Goal: Task Accomplishment & Management: Manage account settings

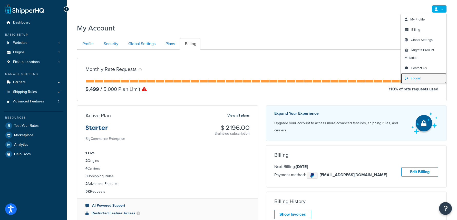
click at [410, 76] on link "Logout" at bounding box center [424, 78] width 46 height 10
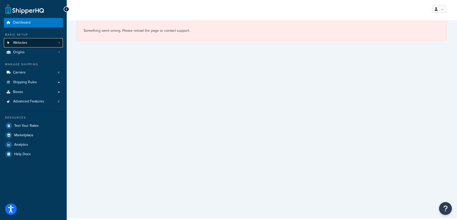
click at [26, 41] on span "Websites" at bounding box center [20, 43] width 14 height 4
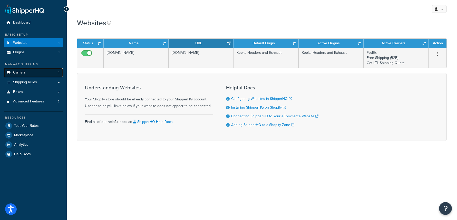
click at [34, 73] on link "Carriers 4" at bounding box center [33, 72] width 59 height 9
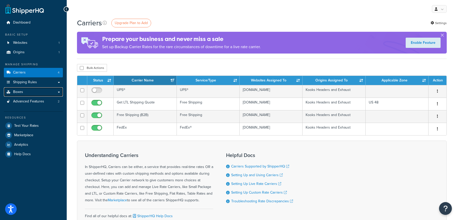
click at [59, 93] on link "Boxes" at bounding box center [33, 92] width 59 height 9
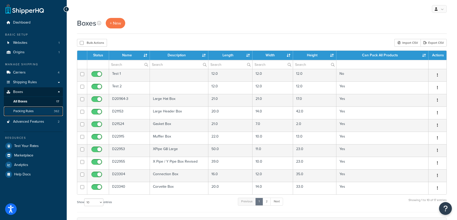
click at [42, 112] on link "Packing Rules 362" at bounding box center [33, 111] width 59 height 9
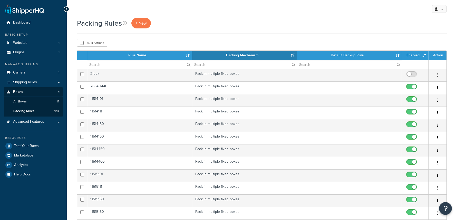
select select "15"
click at [47, 81] on link "Shipping Rules" at bounding box center [33, 82] width 59 height 9
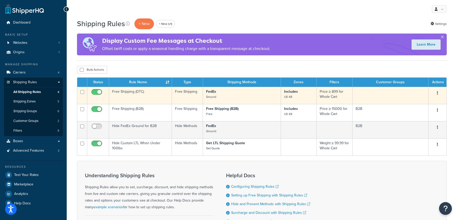
click at [143, 96] on td "Free Shipping (DTC)" at bounding box center [140, 95] width 63 height 17
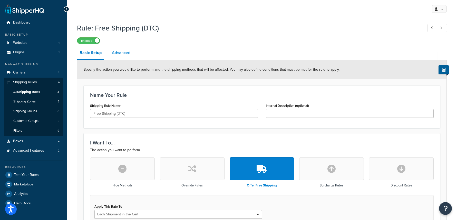
click at [127, 54] on link "Advanced" at bounding box center [121, 53] width 24 height 12
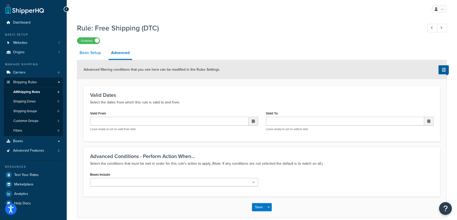
click at [94, 53] on link "Basic Setup" at bounding box center [90, 53] width 26 height 12
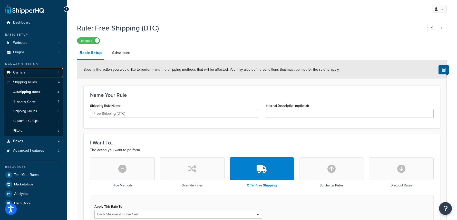
click at [44, 72] on link "Carriers 4" at bounding box center [33, 72] width 59 height 9
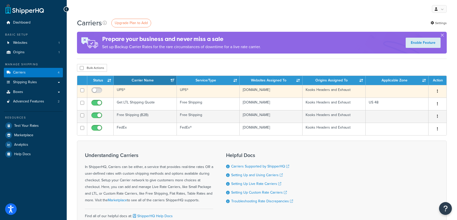
click at [142, 91] on td "UPS®" at bounding box center [145, 91] width 63 height 13
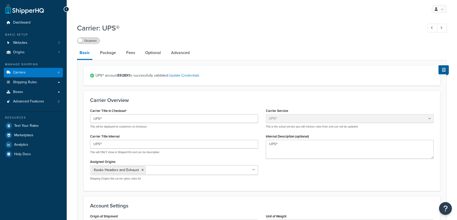
select select "ups"
click at [127, 53] on link "Fees" at bounding box center [131, 53] width 14 height 12
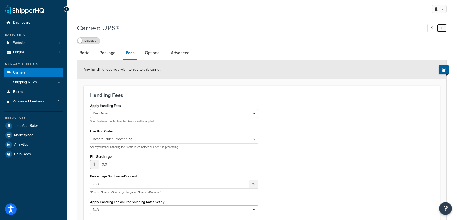
click at [443, 26] on link at bounding box center [442, 28] width 10 height 8
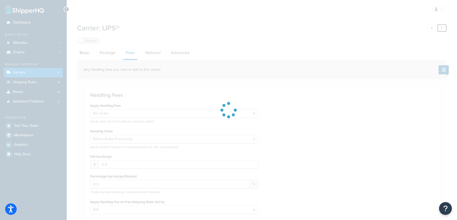
select select "AFTER"
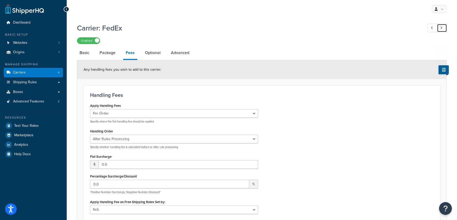
click at [443, 26] on link at bounding box center [442, 28] width 10 height 8
click at [27, 80] on span "Shipping Rules" at bounding box center [25, 82] width 24 height 4
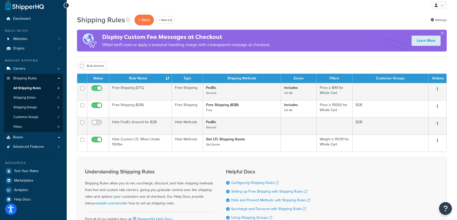
scroll to position [4, 0]
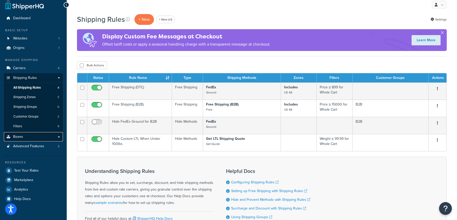
click at [33, 136] on link "Boxes" at bounding box center [33, 136] width 59 height 9
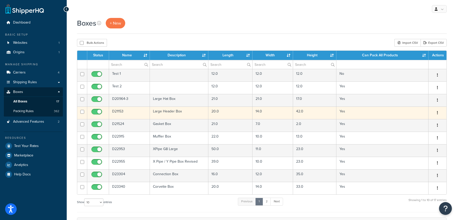
click at [138, 112] on td "D21153" at bounding box center [129, 113] width 41 height 13
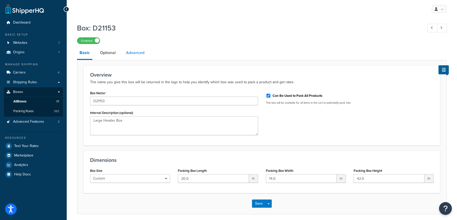
click at [131, 55] on link "Advanced" at bounding box center [135, 53] width 24 height 12
